Goal: Book appointment/travel/reservation

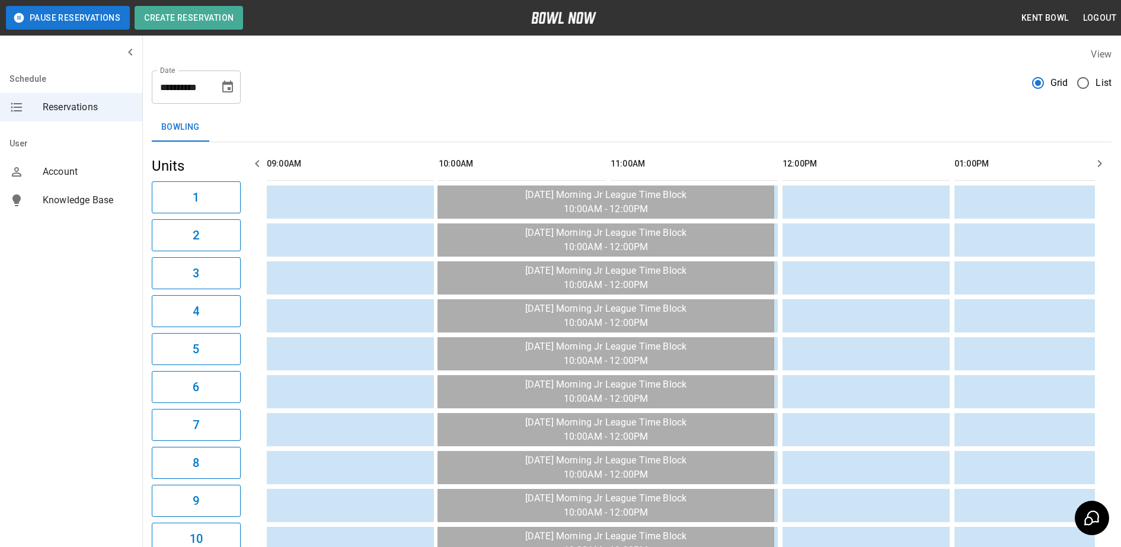
scroll to position [0, 1942]
